Goal: Transaction & Acquisition: Obtain resource

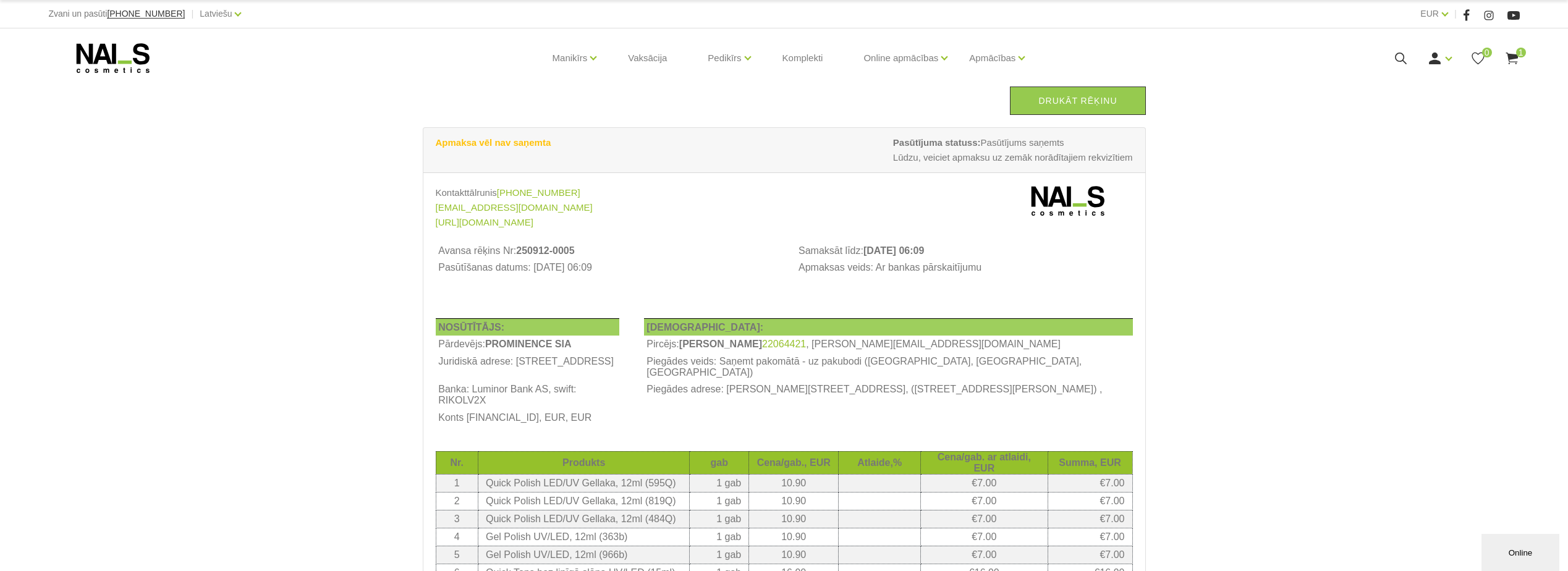
scroll to position [62, 0]
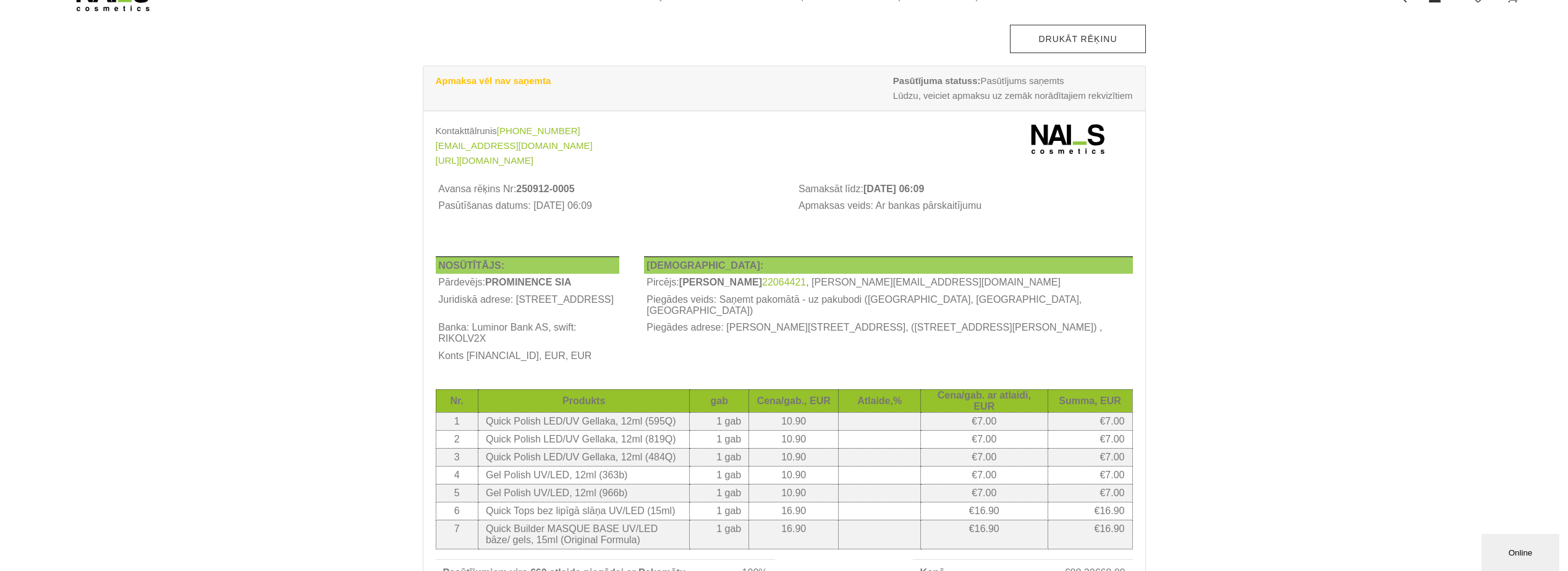
click at [1047, 49] on link "Drukāt rēķinu" at bounding box center [1077, 39] width 135 height 28
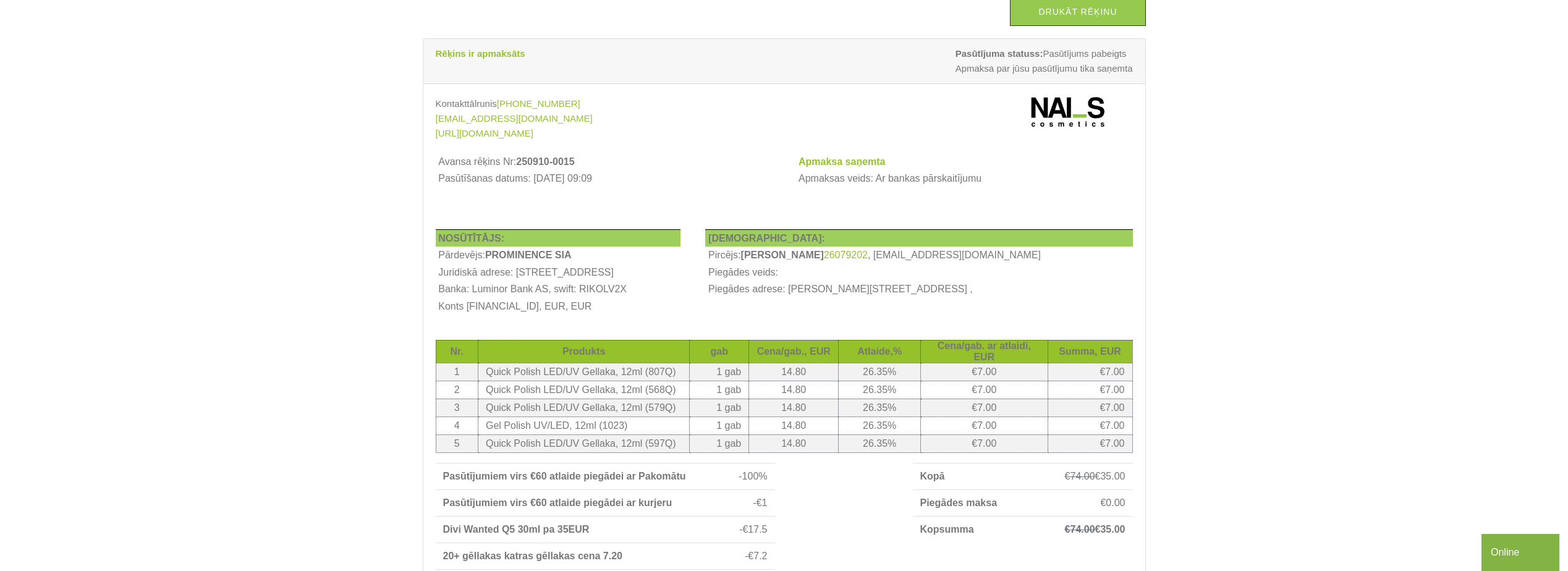
scroll to position [62, 0]
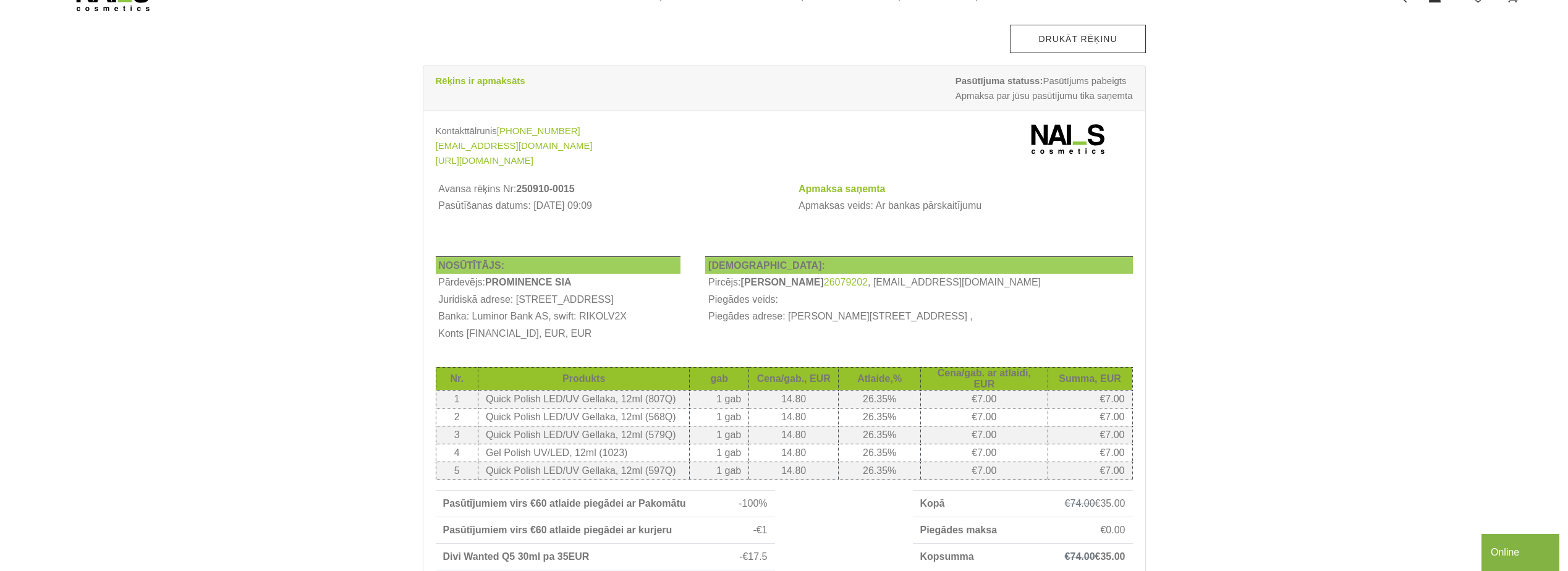
click at [1089, 47] on link "Drukāt rēķinu" at bounding box center [1077, 39] width 135 height 28
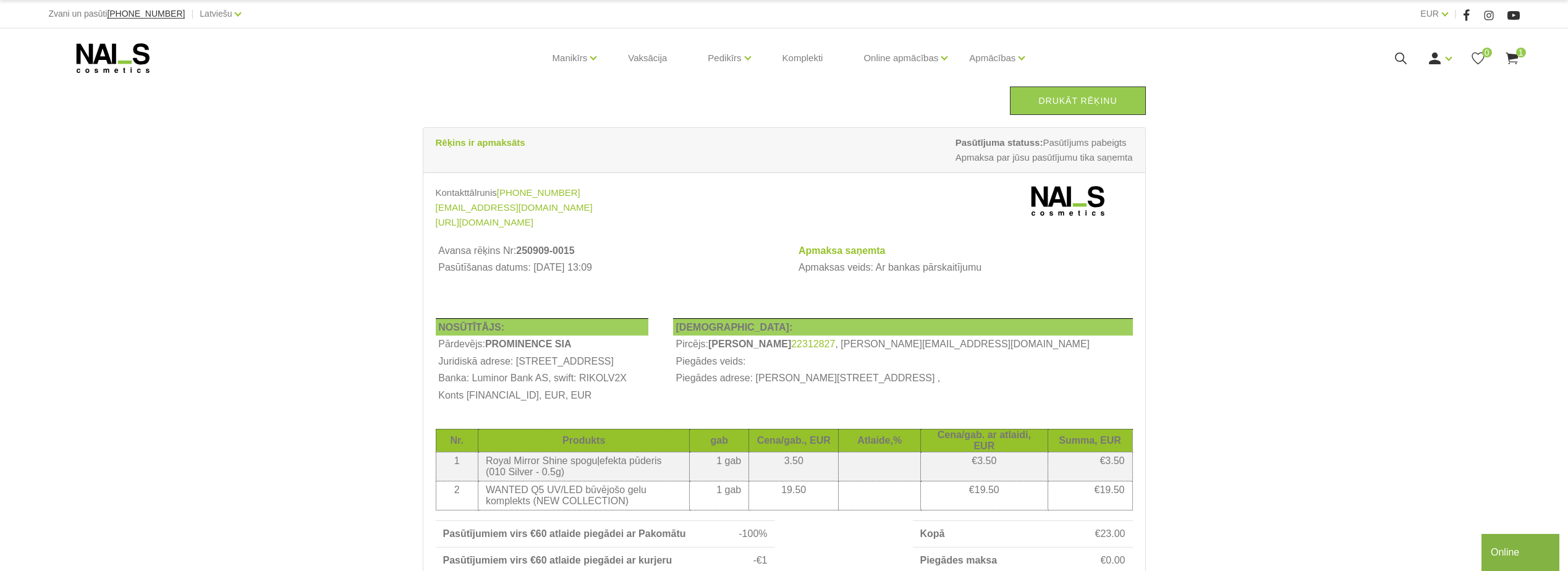
drag, startPoint x: 1084, startPoint y: 103, endPoint x: 73, endPoint y: 500, distance: 1086.2
click at [1084, 103] on link "Drukāt rēķinu" at bounding box center [1077, 101] width 135 height 28
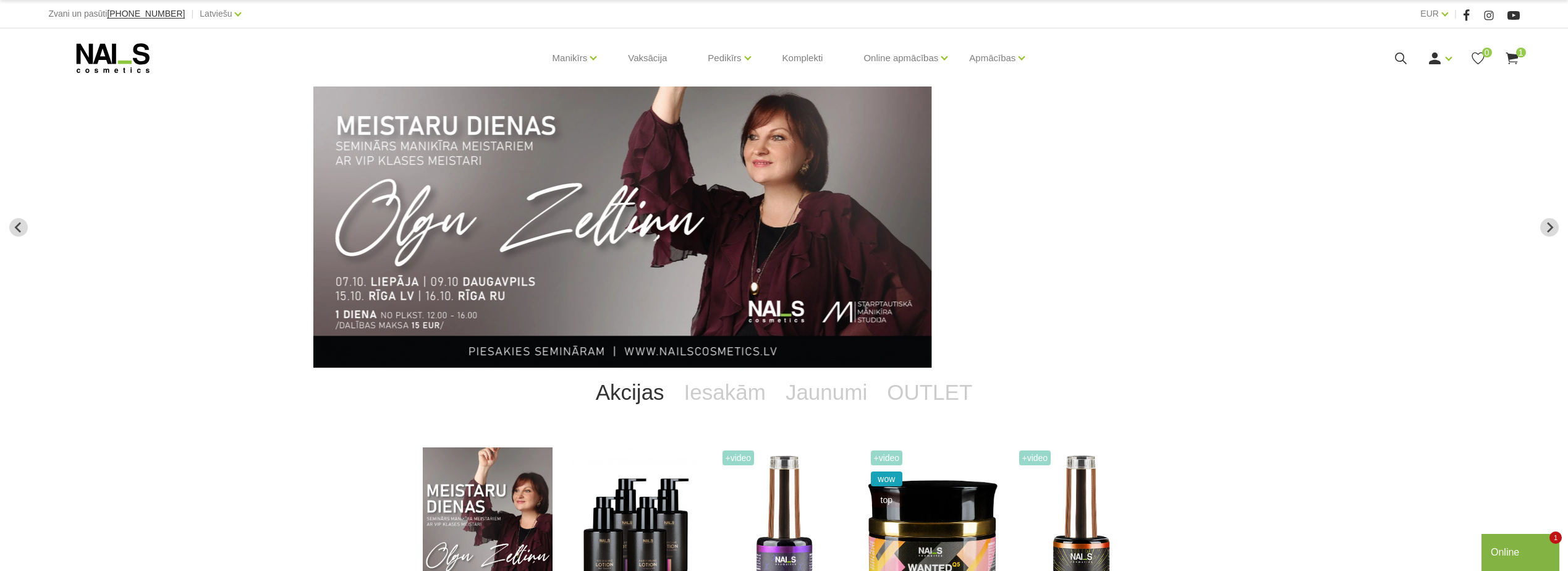
click at [1403, 55] on icon at bounding box center [1400, 58] width 15 height 15
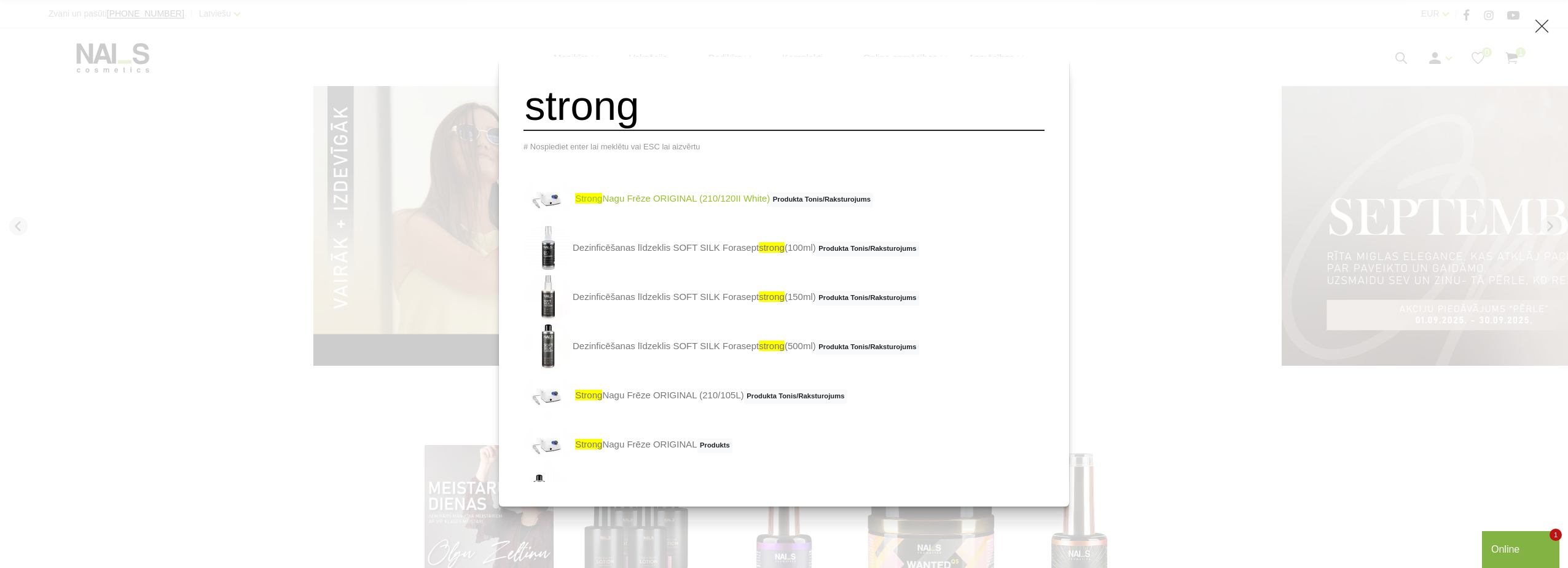
type input "strong"
click at [642, 208] on link "strong Nagu Frēze ORIGINAL (210/120II White) Produkta Tonis/Raksturojums" at bounding box center [698, 198] width 350 height 49
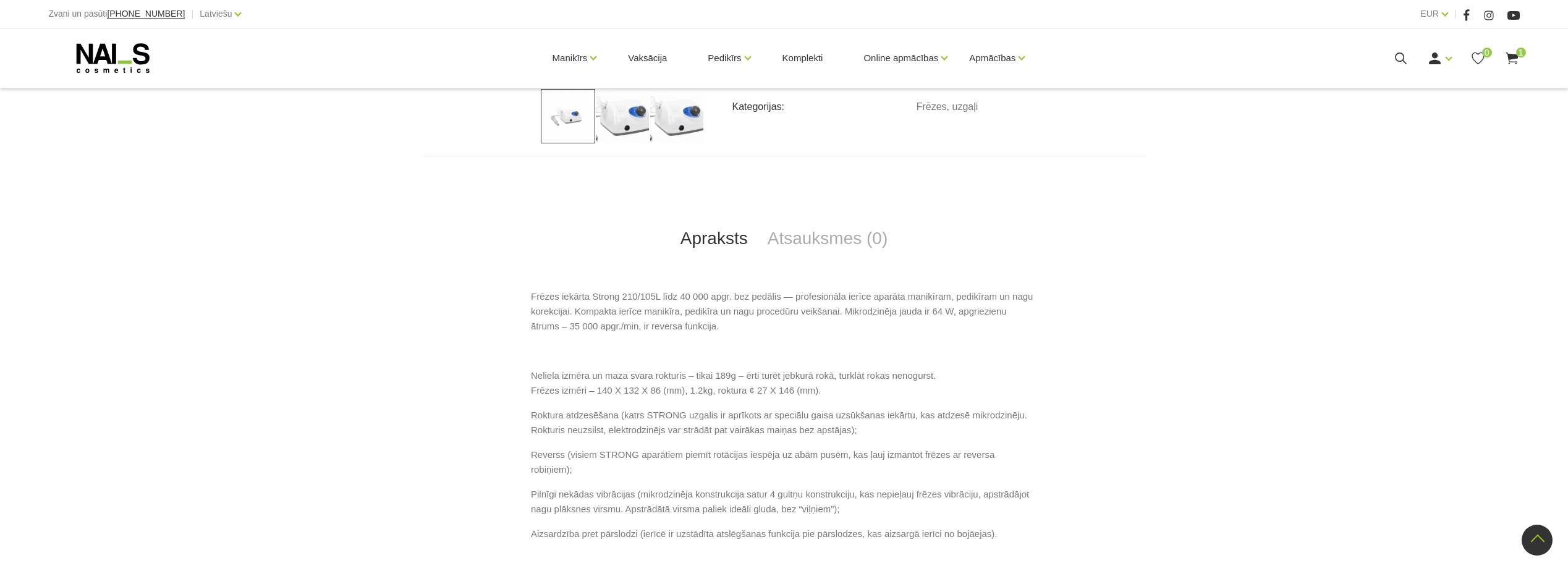
scroll to position [433, 0]
